Goal: Task Accomplishment & Management: Manage account settings

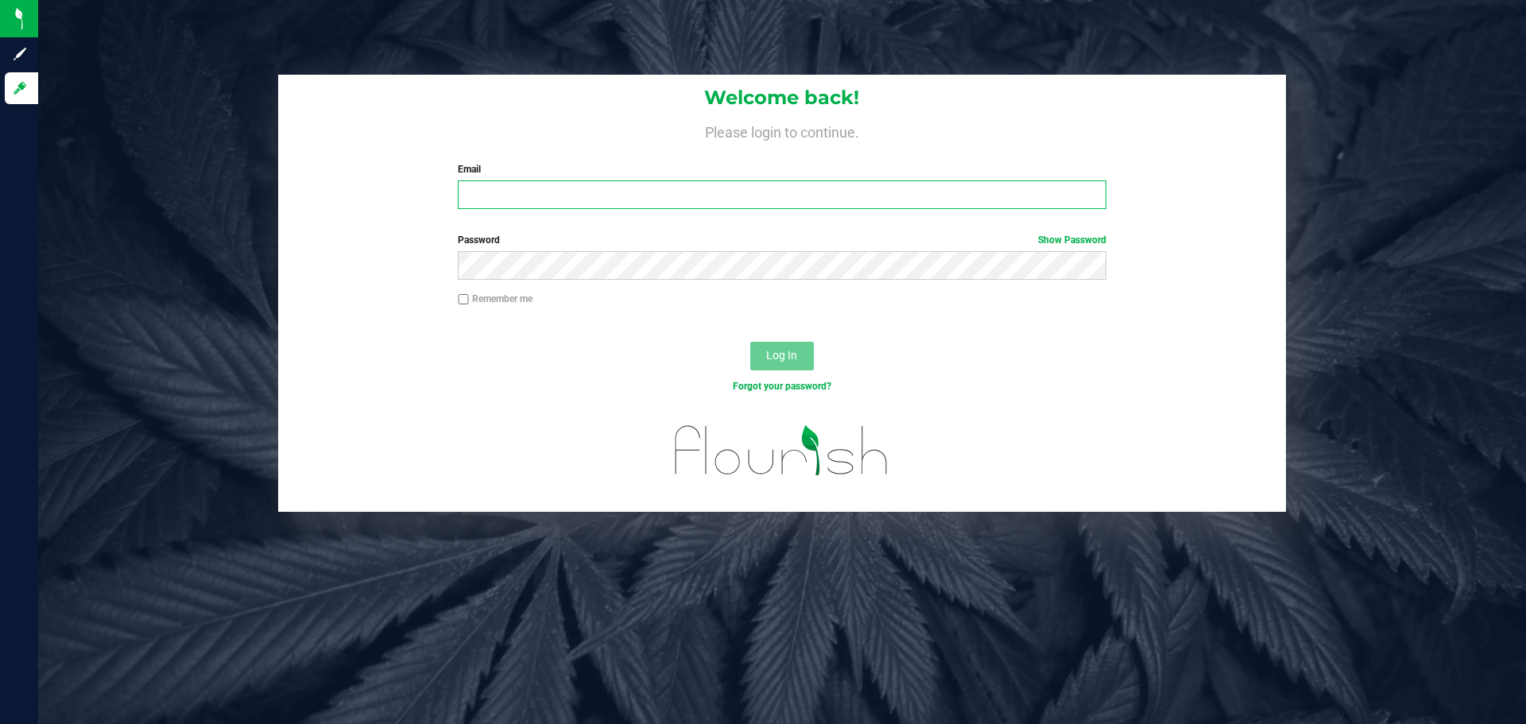
click at [521, 197] on input "Email" at bounding box center [782, 194] width 648 height 29
type input "[EMAIL_ADDRESS][DOMAIN_NAME]"
click at [750, 342] on button "Log In" at bounding box center [782, 356] width 64 height 29
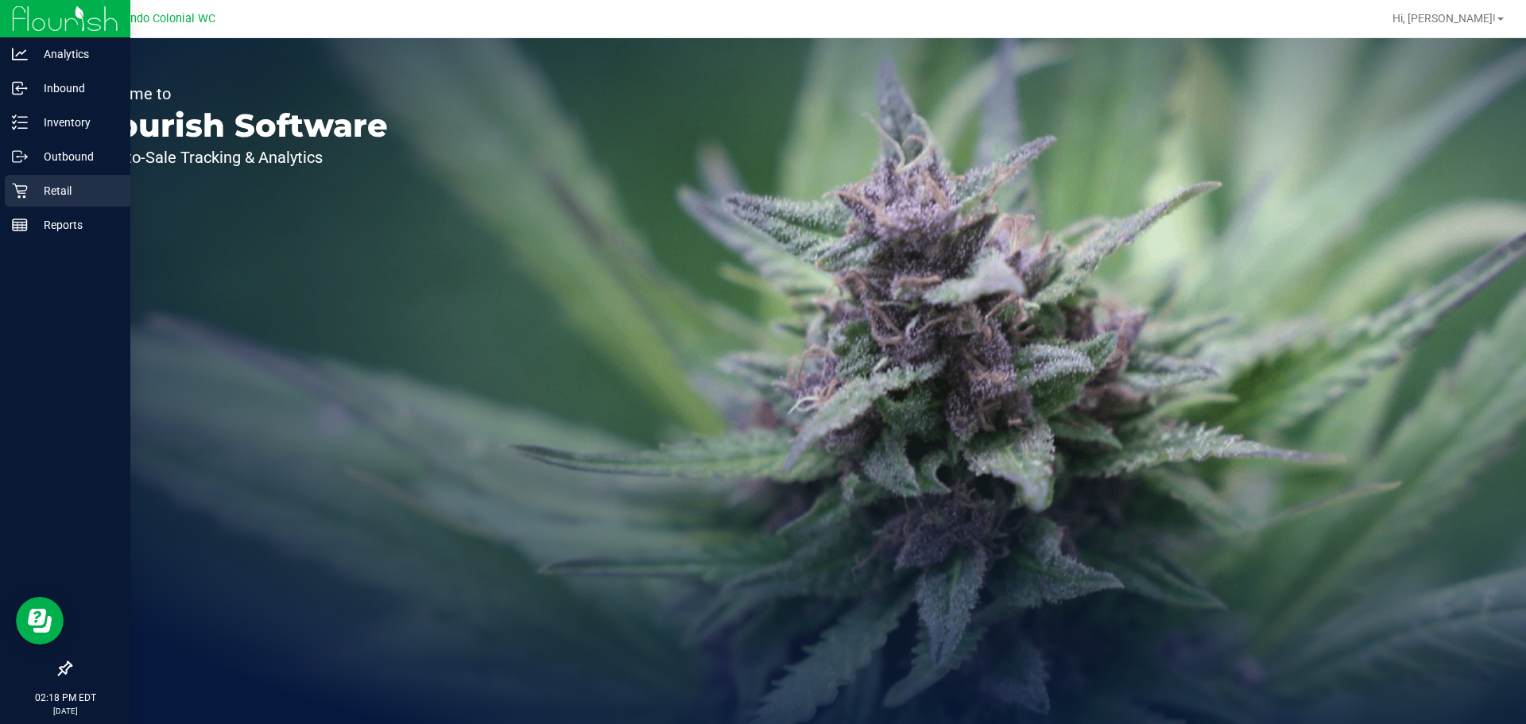
click at [29, 191] on p "Retail" at bounding box center [75, 190] width 95 height 19
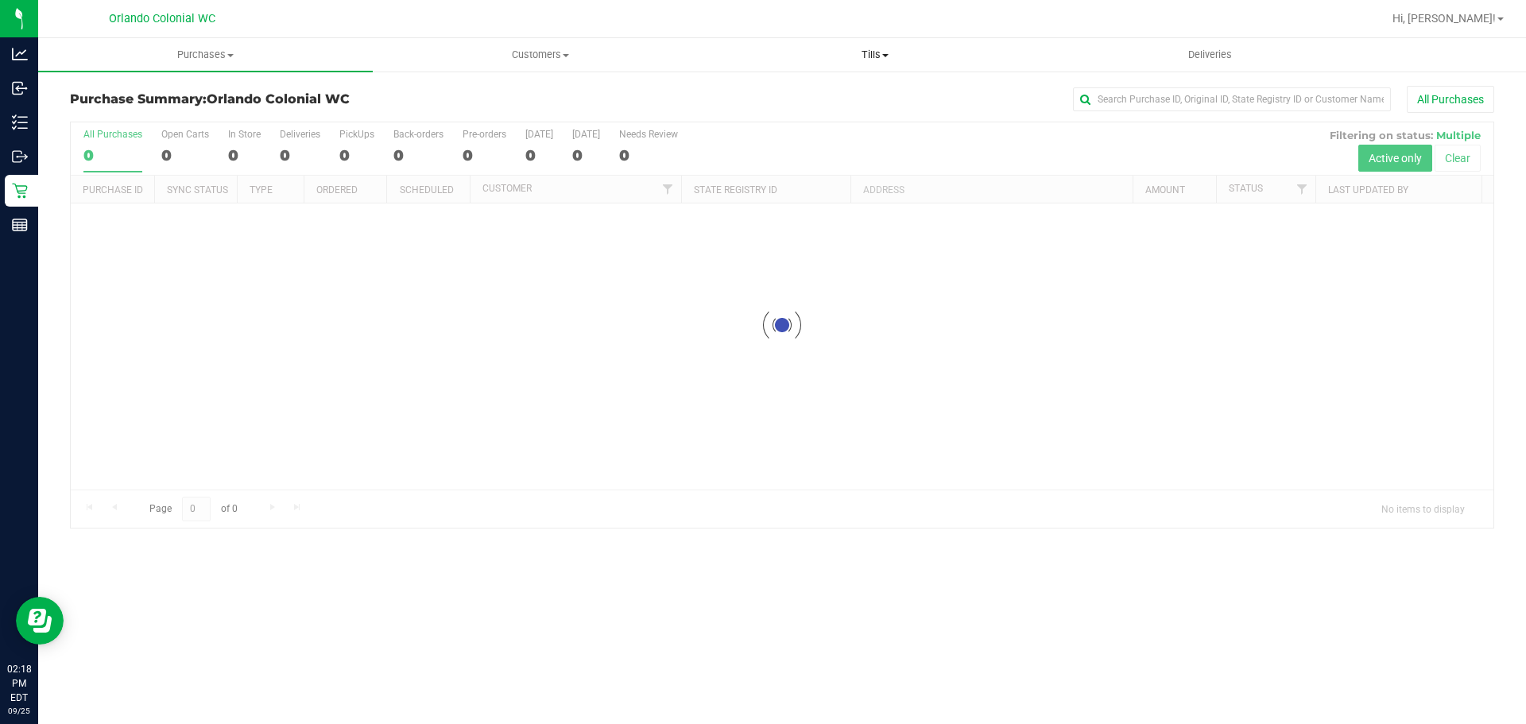
click at [875, 61] on span "Tills" at bounding box center [874, 55] width 333 height 14
click at [793, 93] on span "Manage tills" at bounding box center [760, 96] width 107 height 14
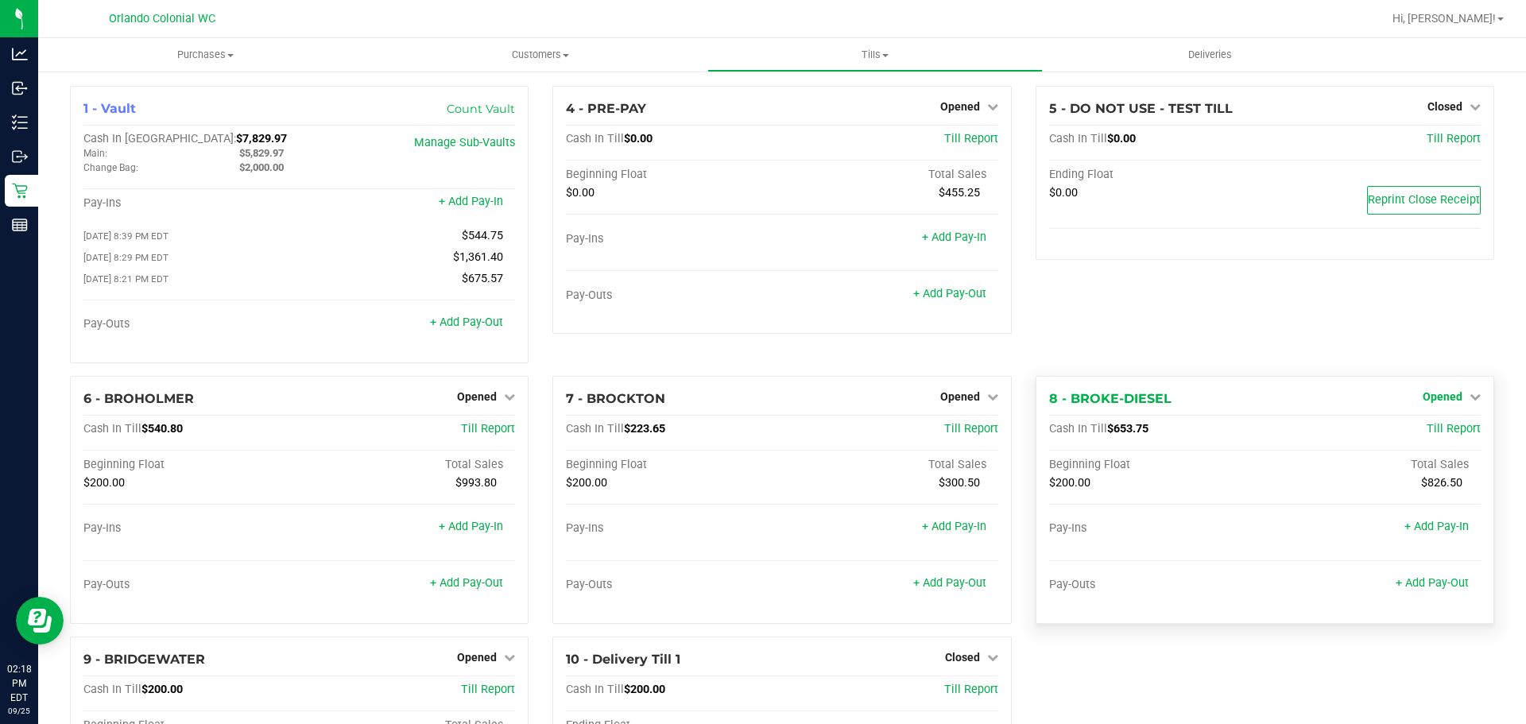
click at [1436, 395] on span "Opened" at bounding box center [1442, 396] width 40 height 13
click at [1433, 431] on link "Close Till" at bounding box center [1443, 429] width 43 height 13
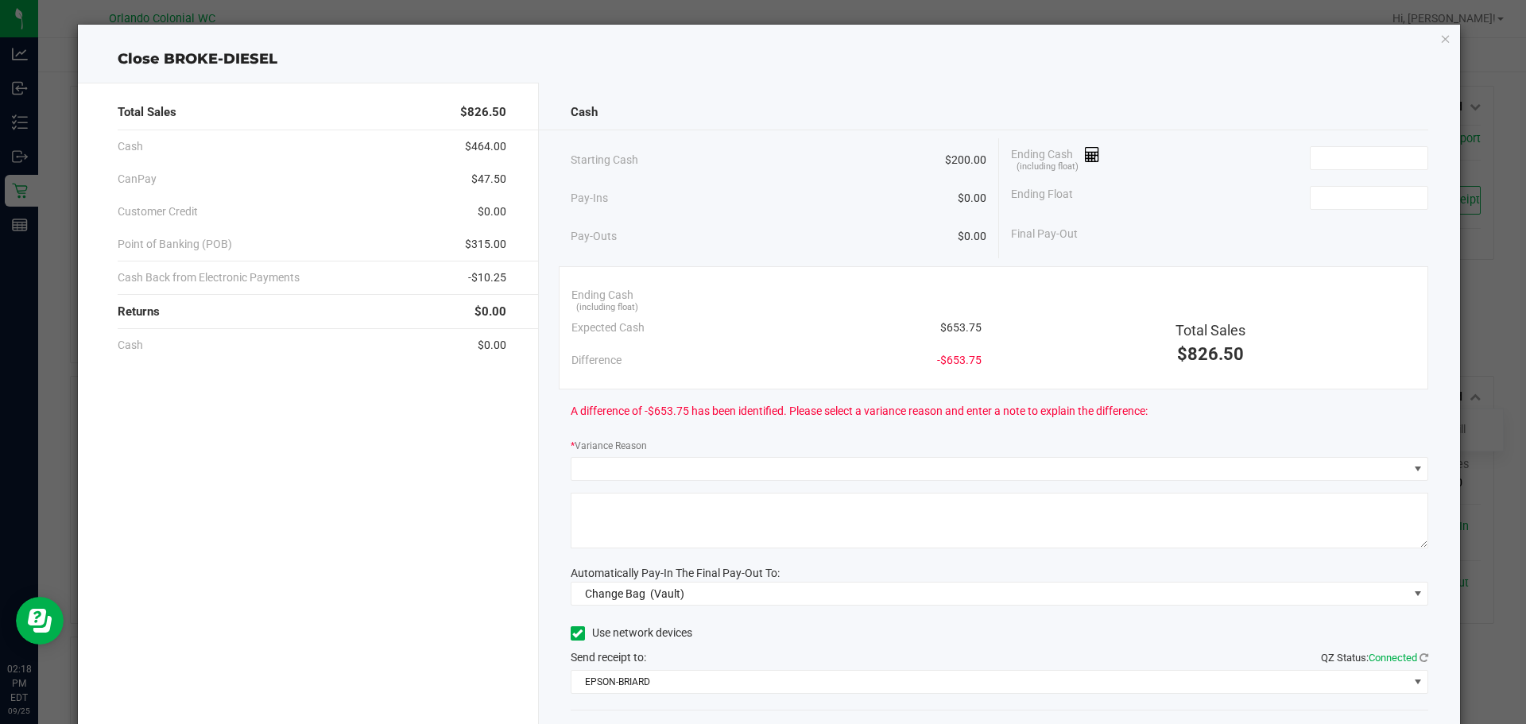
click at [964, 328] on span "$653.75" at bounding box center [960, 327] width 41 height 17
copy span "653.75"
click at [1341, 160] on input at bounding box center [1368, 158] width 117 height 22
paste input "653.75"
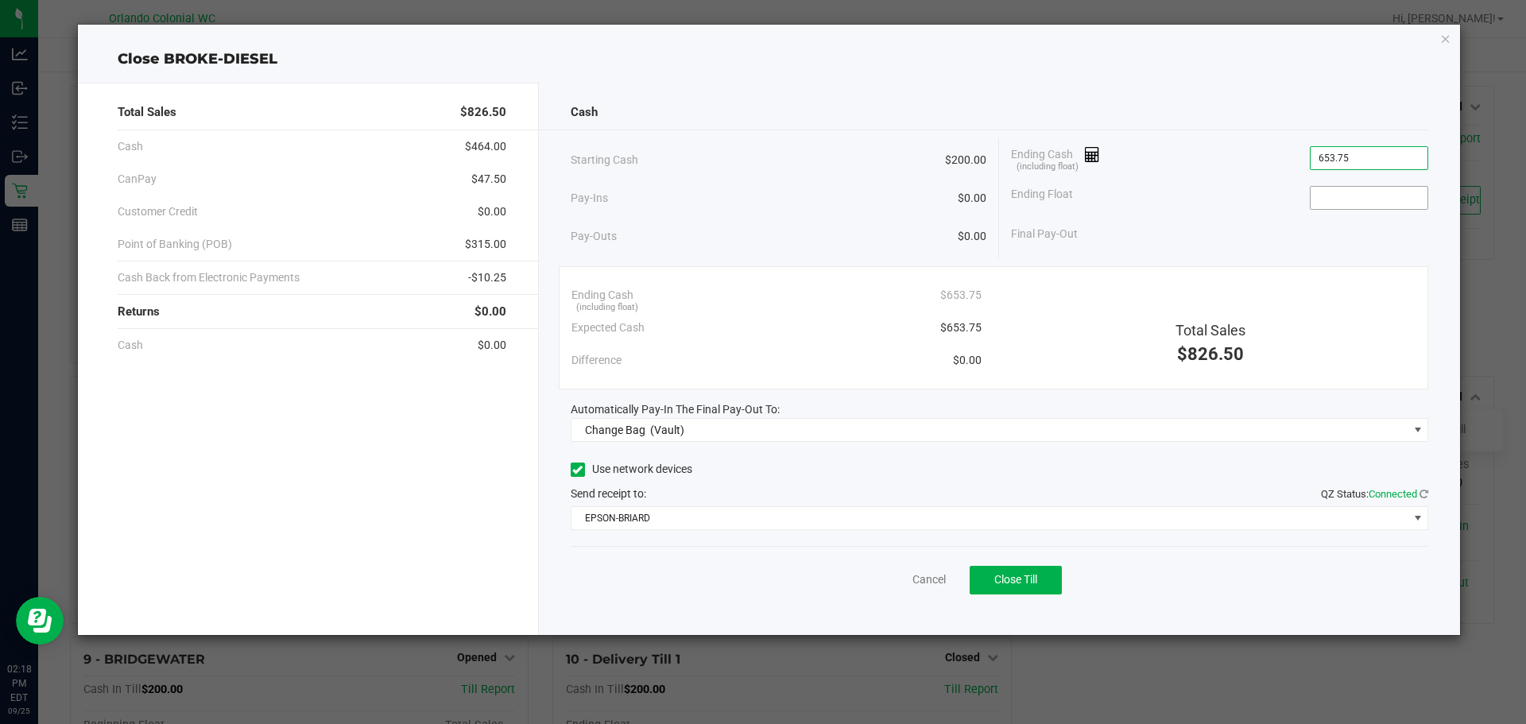
type input "$653.75"
click at [1330, 200] on input at bounding box center [1368, 198] width 117 height 22
type input "$200.00"
click at [1305, 113] on div "Cash" at bounding box center [1000, 112] width 858 height 34
click at [769, 591] on div "Cancel Close Till" at bounding box center [1000, 576] width 858 height 61
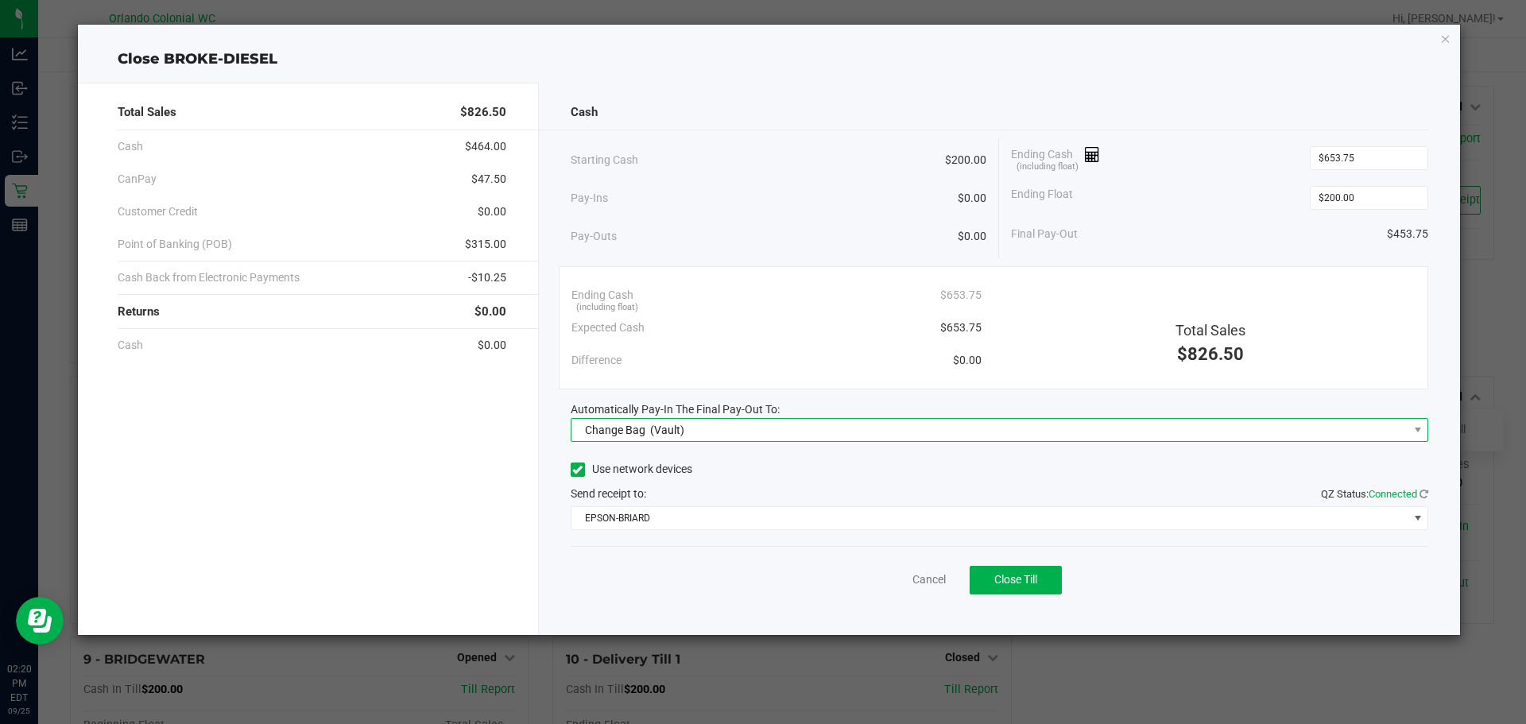
click at [650, 427] on span "(Vault)" at bounding box center [667, 430] width 34 height 13
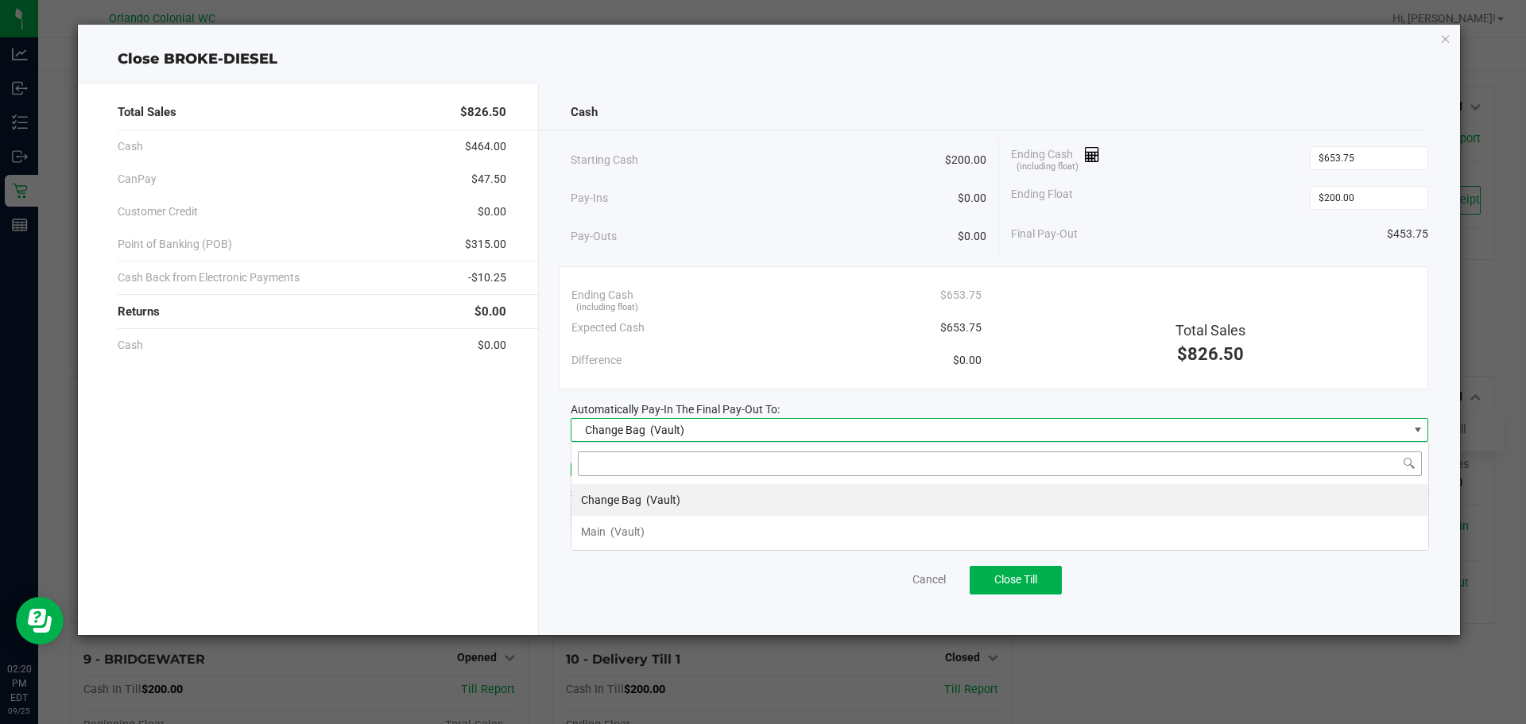
scroll to position [24, 857]
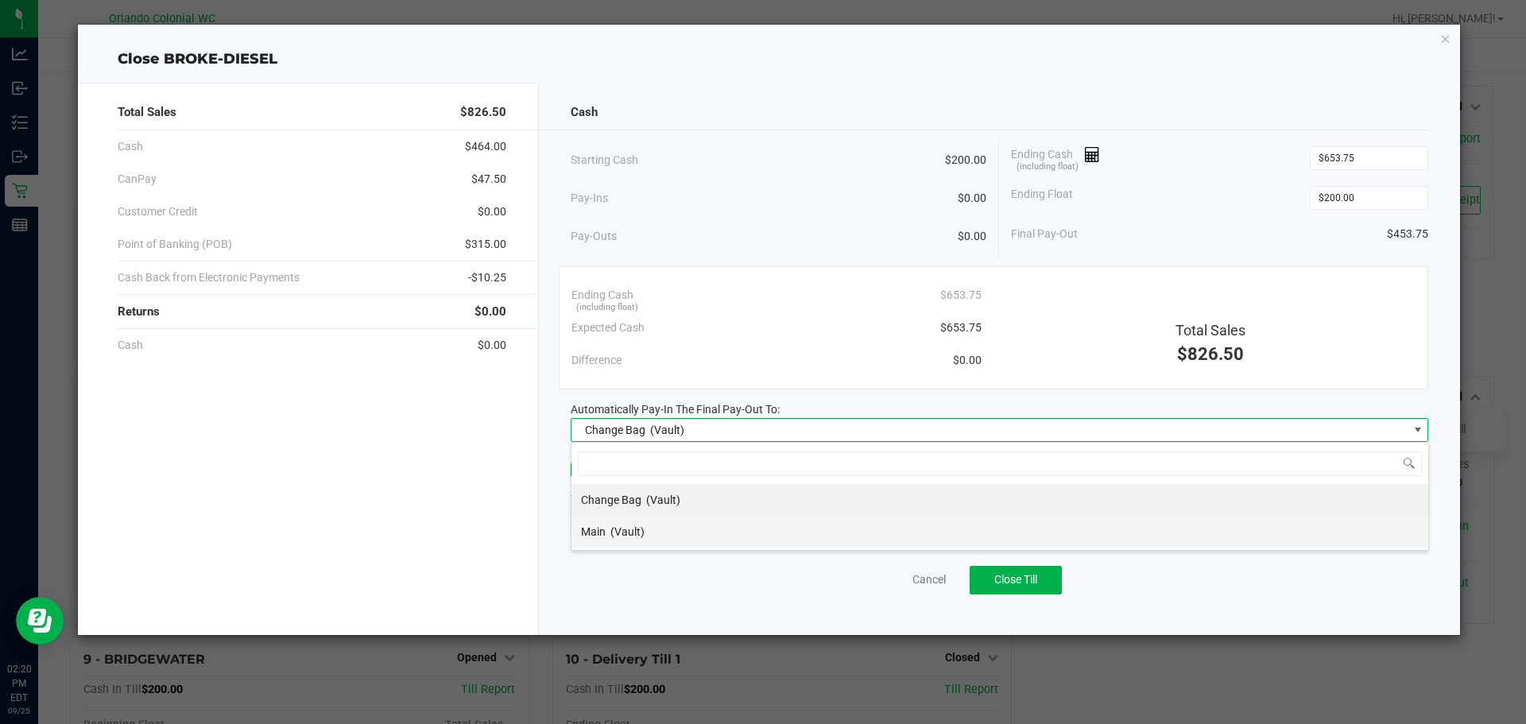
click at [632, 539] on div "Main (Vault)" at bounding box center [613, 531] width 64 height 29
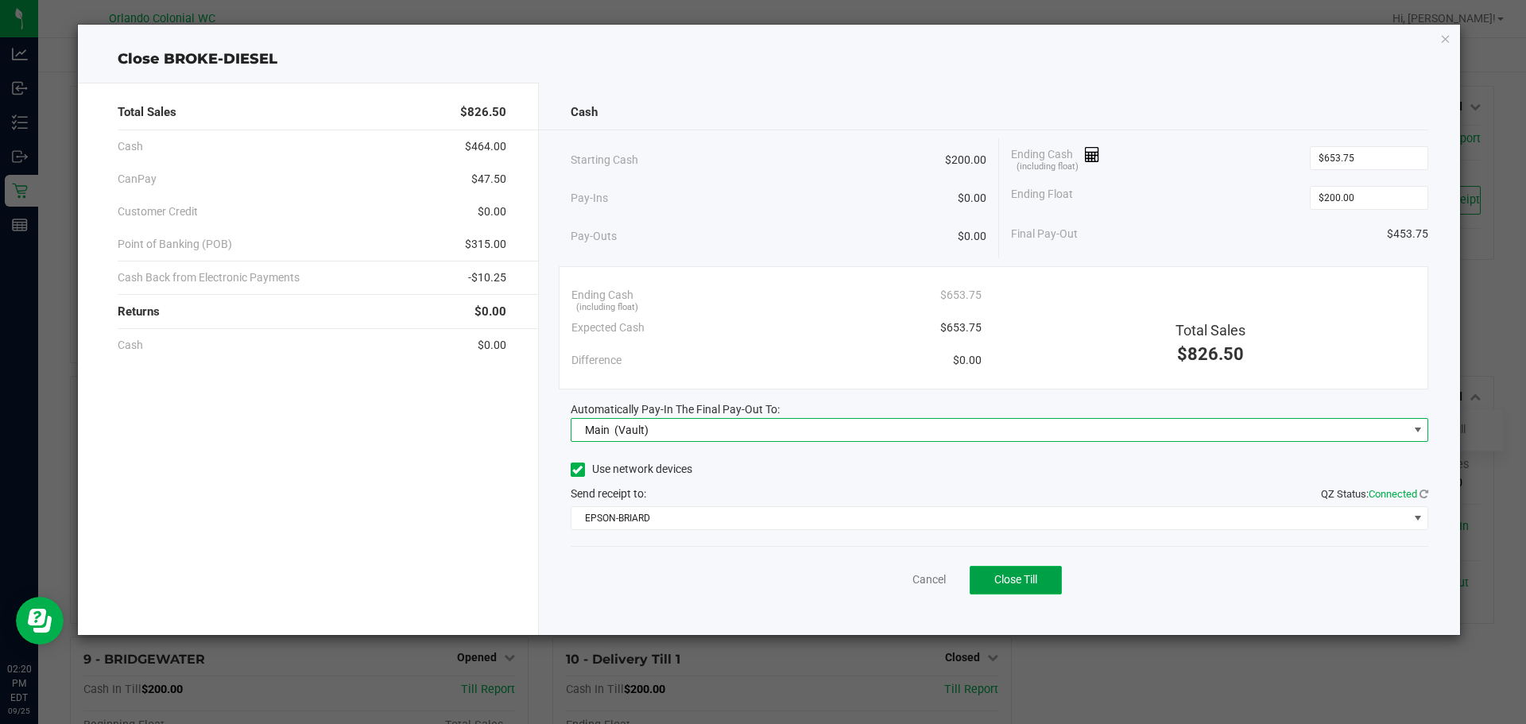
click at [1015, 589] on button "Close Till" at bounding box center [1015, 580] width 92 height 29
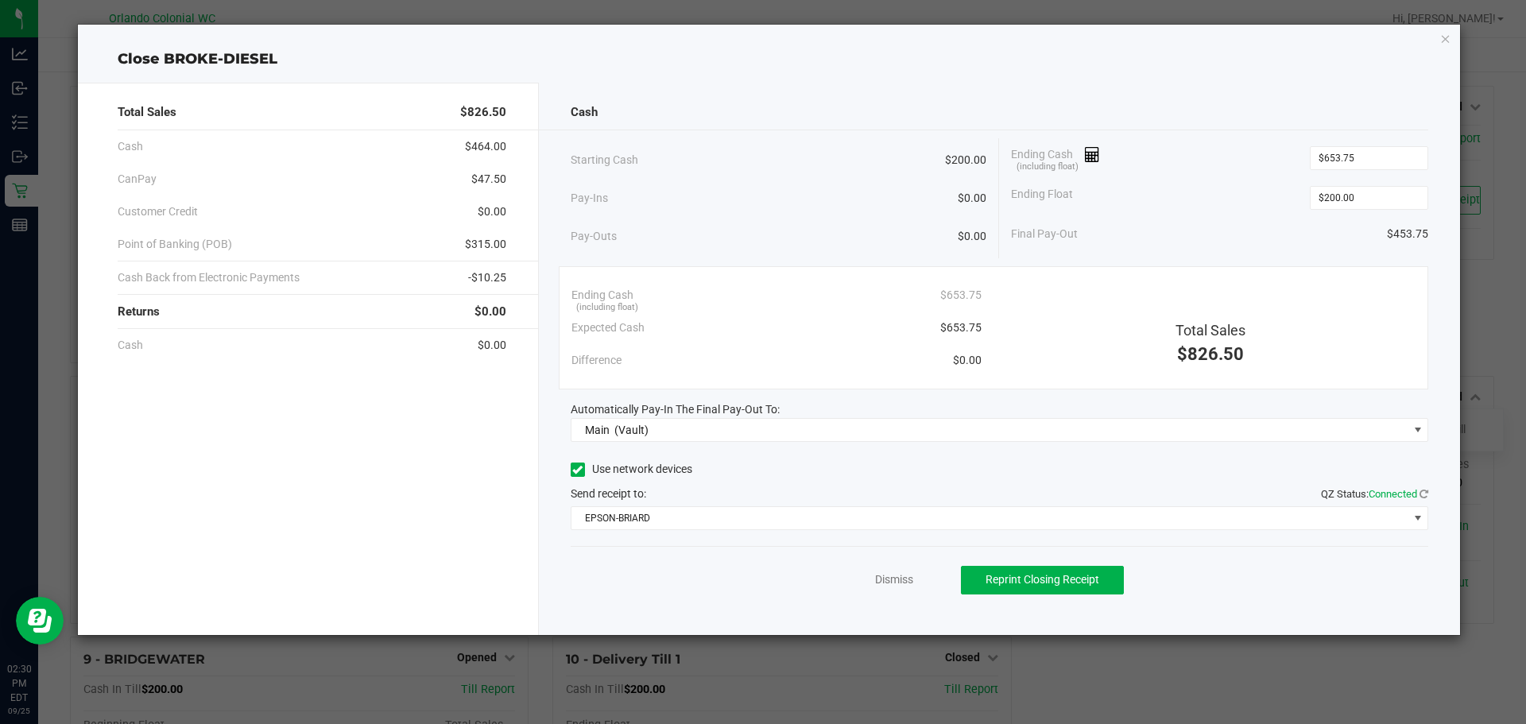
drag, startPoint x: 1445, startPoint y: 40, endPoint x: 509, endPoint y: 33, distance: 935.2
click at [1445, 39] on icon "button" at bounding box center [1445, 38] width 11 height 19
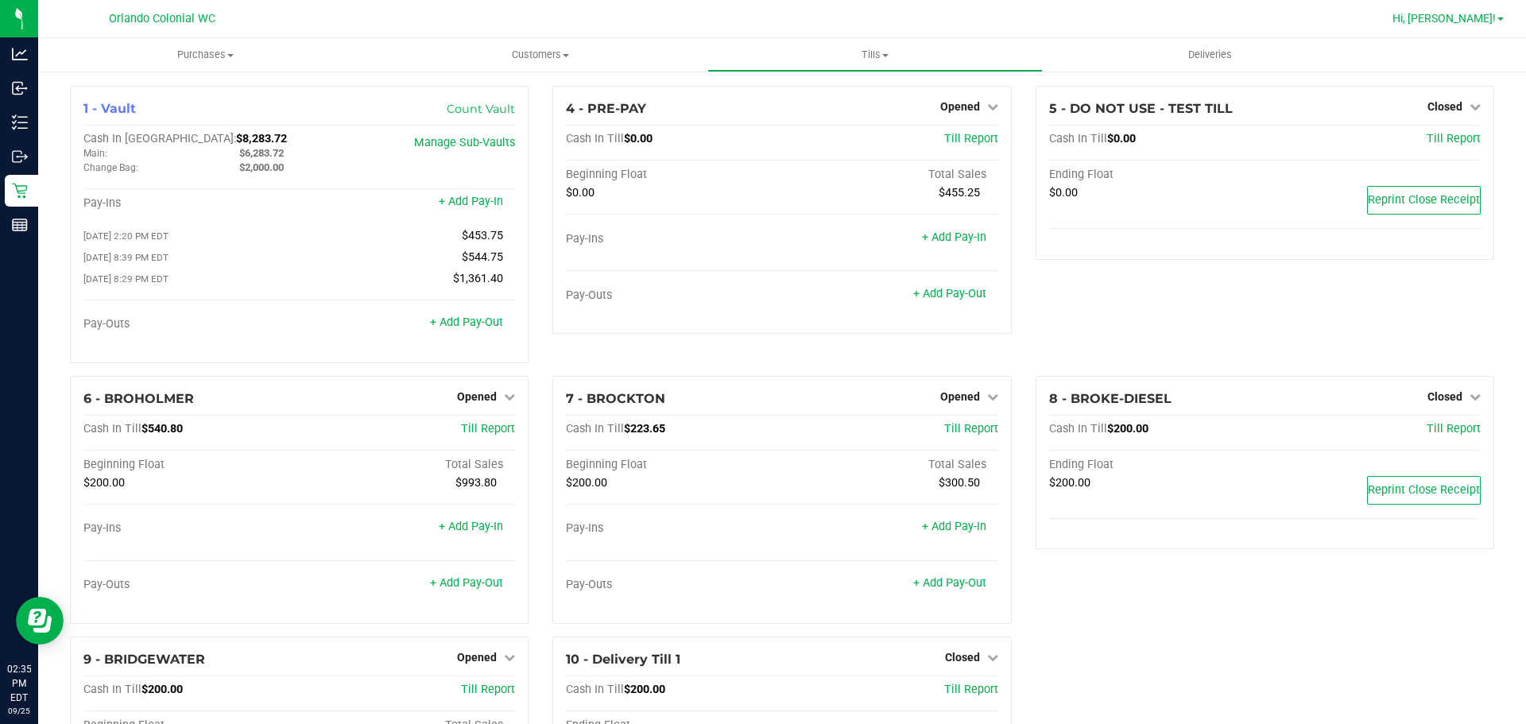
click at [1472, 16] on span "Hi, [PERSON_NAME]!" at bounding box center [1443, 18] width 103 height 13
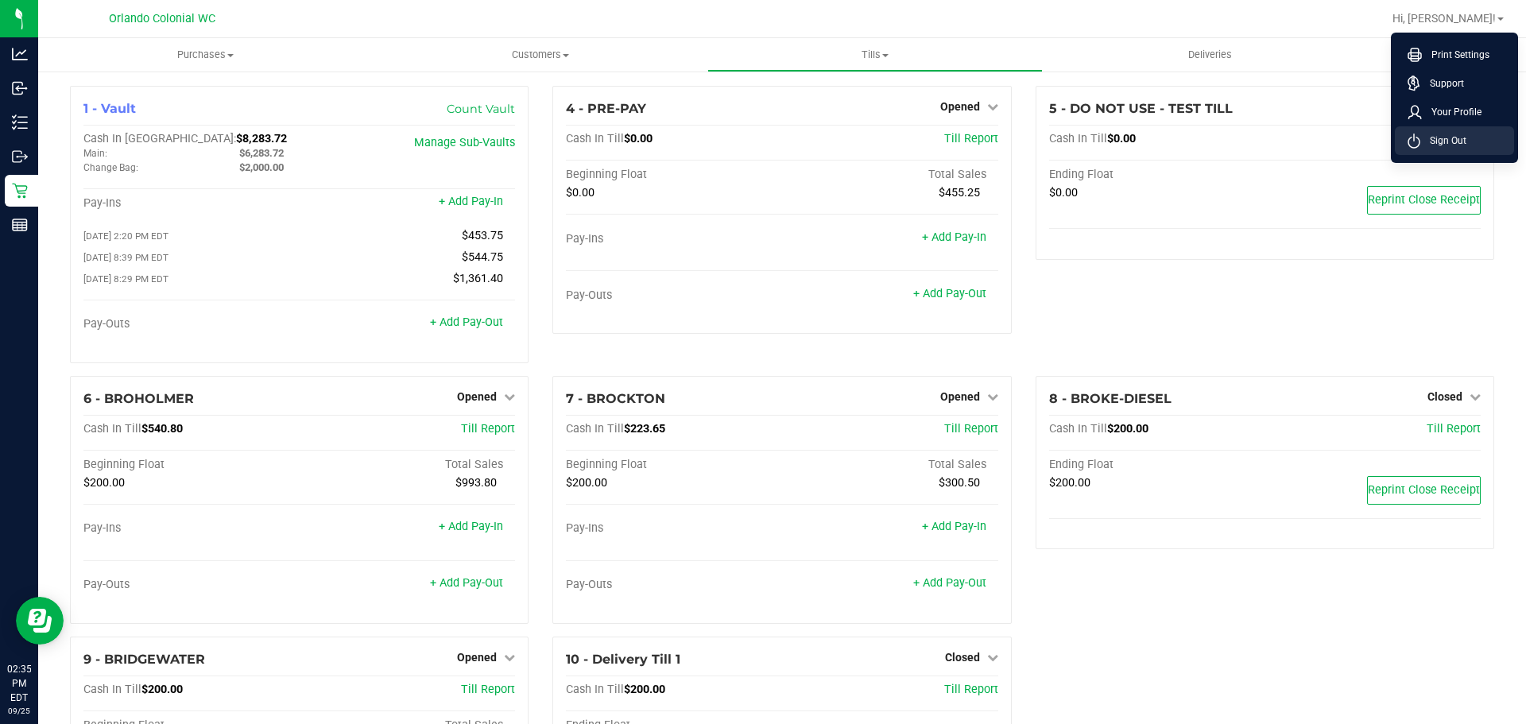
click at [1470, 134] on li "Sign Out" at bounding box center [1453, 140] width 119 height 29
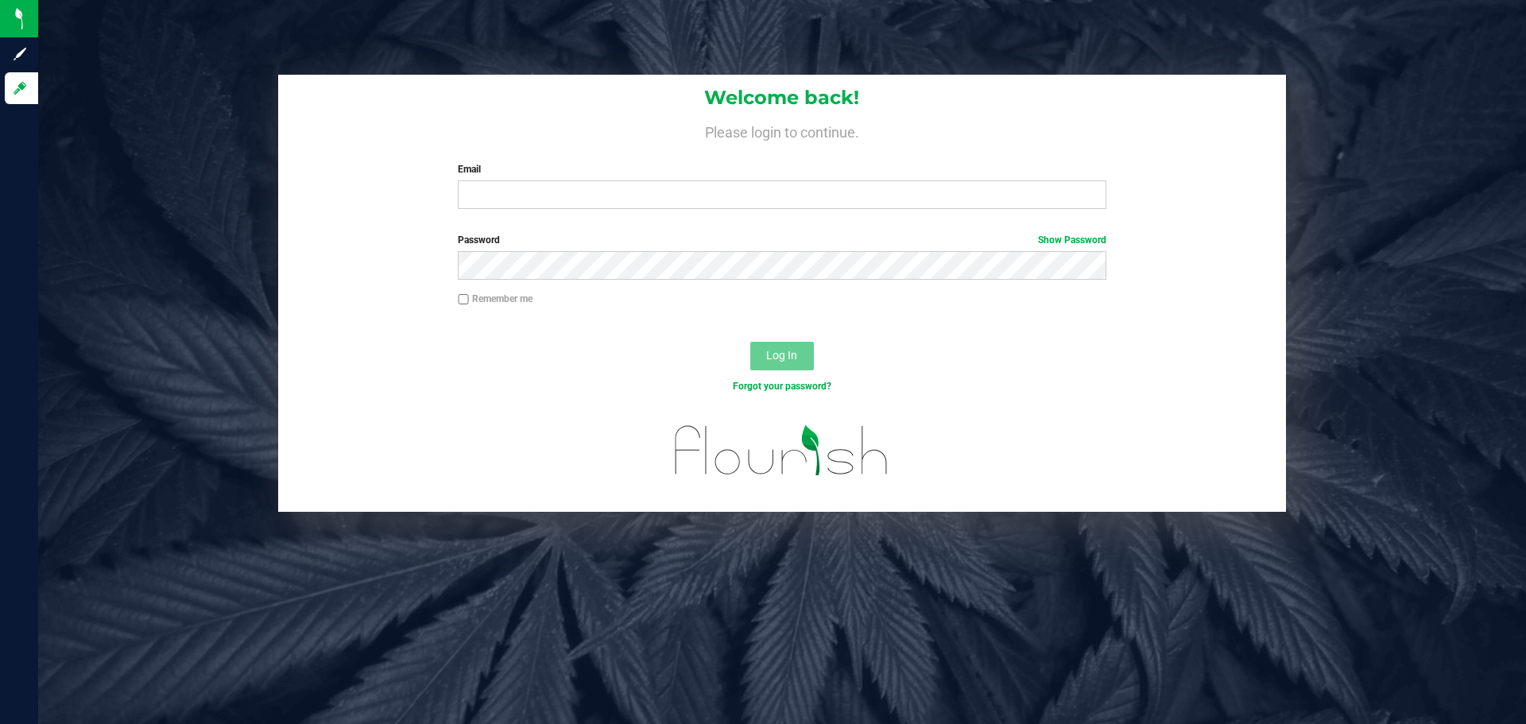
click at [532, 214] on div "Welcome back! Please login to continue. Email Required Please format your email…" at bounding box center [782, 148] width 1008 height 147
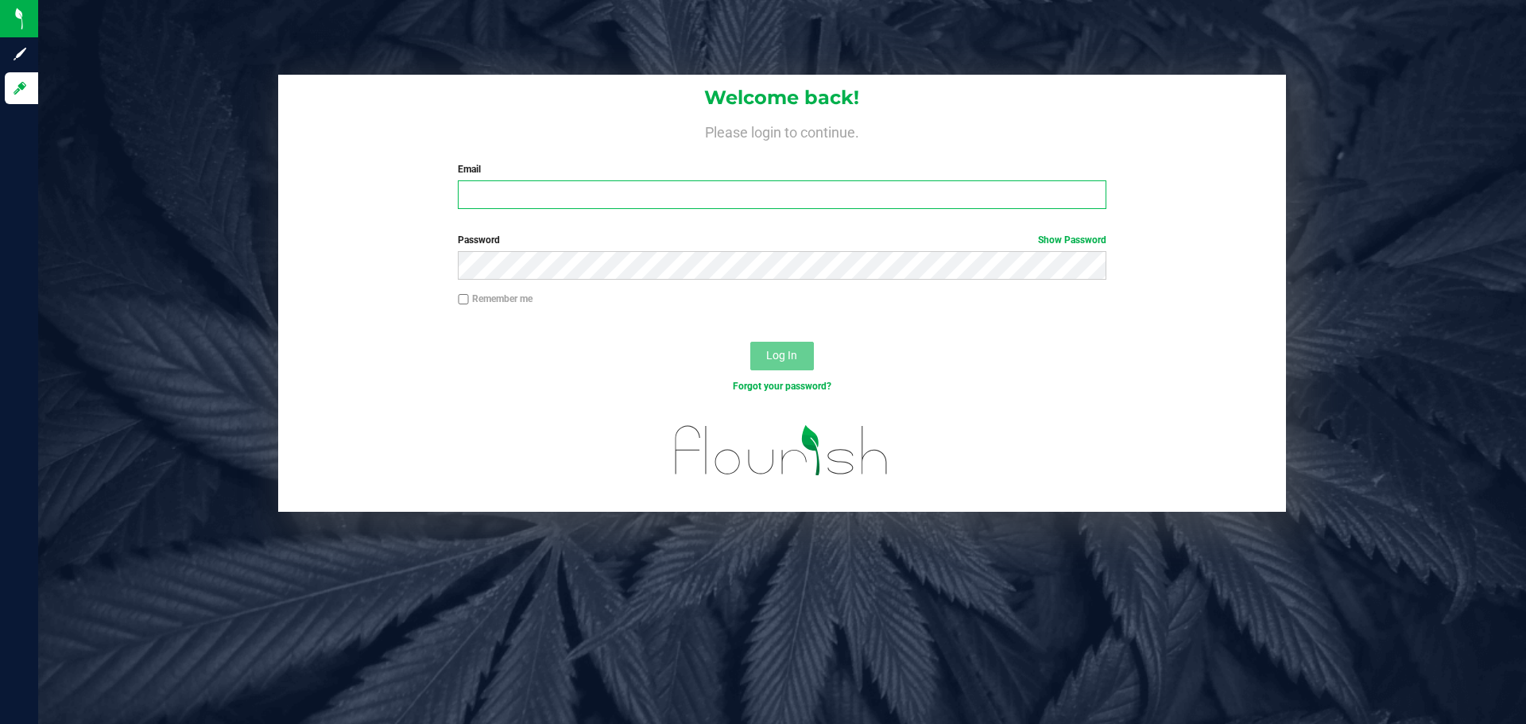
click at [551, 200] on input "Email" at bounding box center [782, 194] width 648 height 29
type input "[EMAIL_ADDRESS][DOMAIN_NAME]"
click at [750, 342] on button "Log In" at bounding box center [782, 356] width 64 height 29
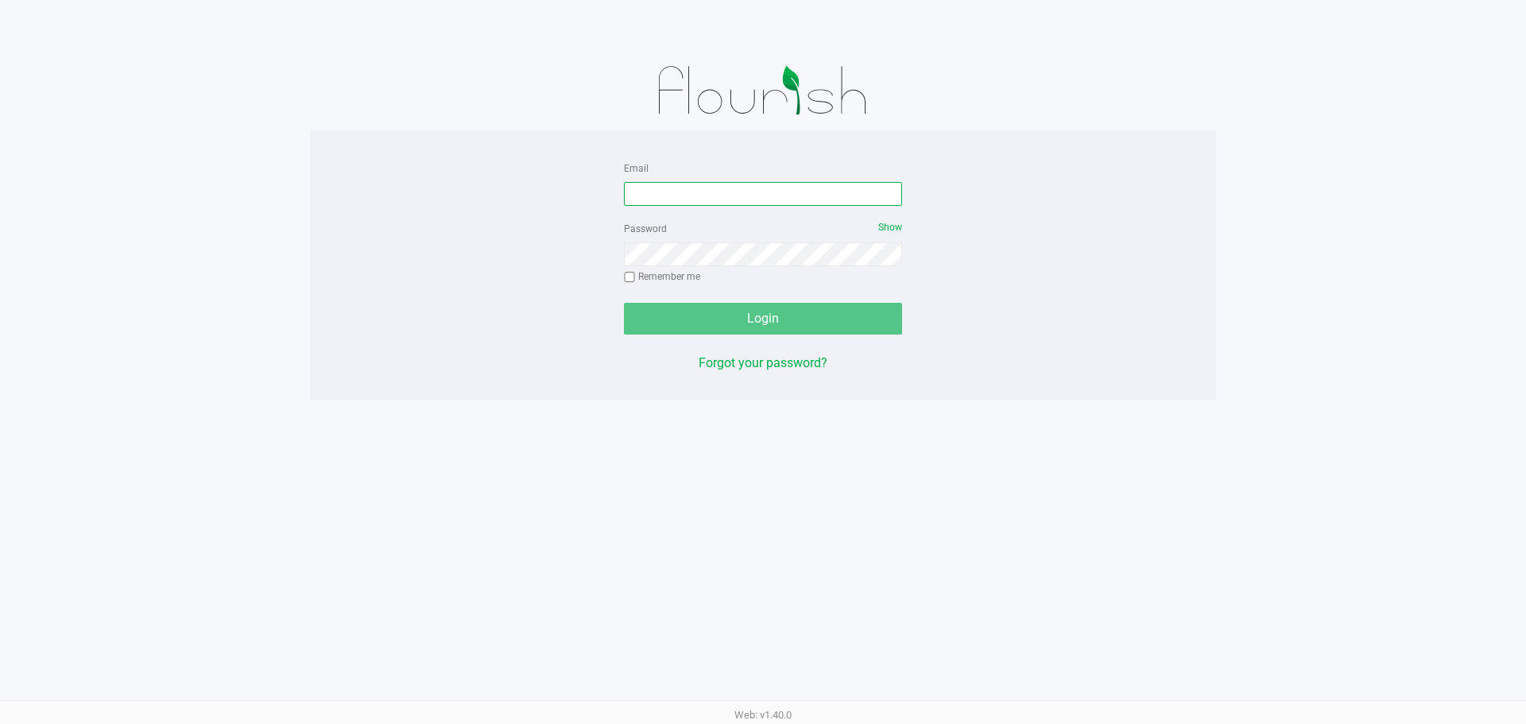
click at [702, 185] on input "Email" at bounding box center [763, 194] width 278 height 24
type input "[EMAIL_ADDRESS][DOMAIN_NAME]"
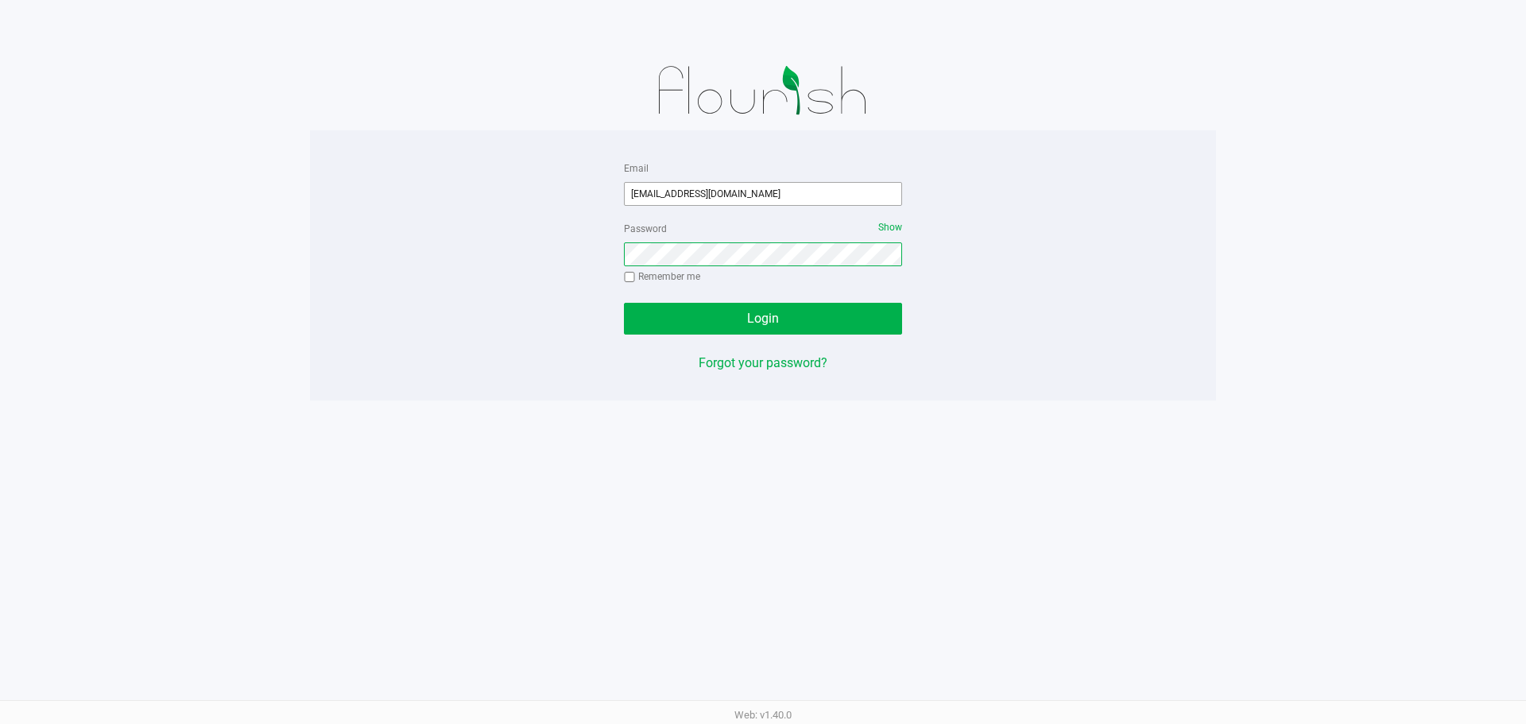
click at [624, 303] on button "Login" at bounding box center [763, 319] width 278 height 32
